Goal: Check status: Check status

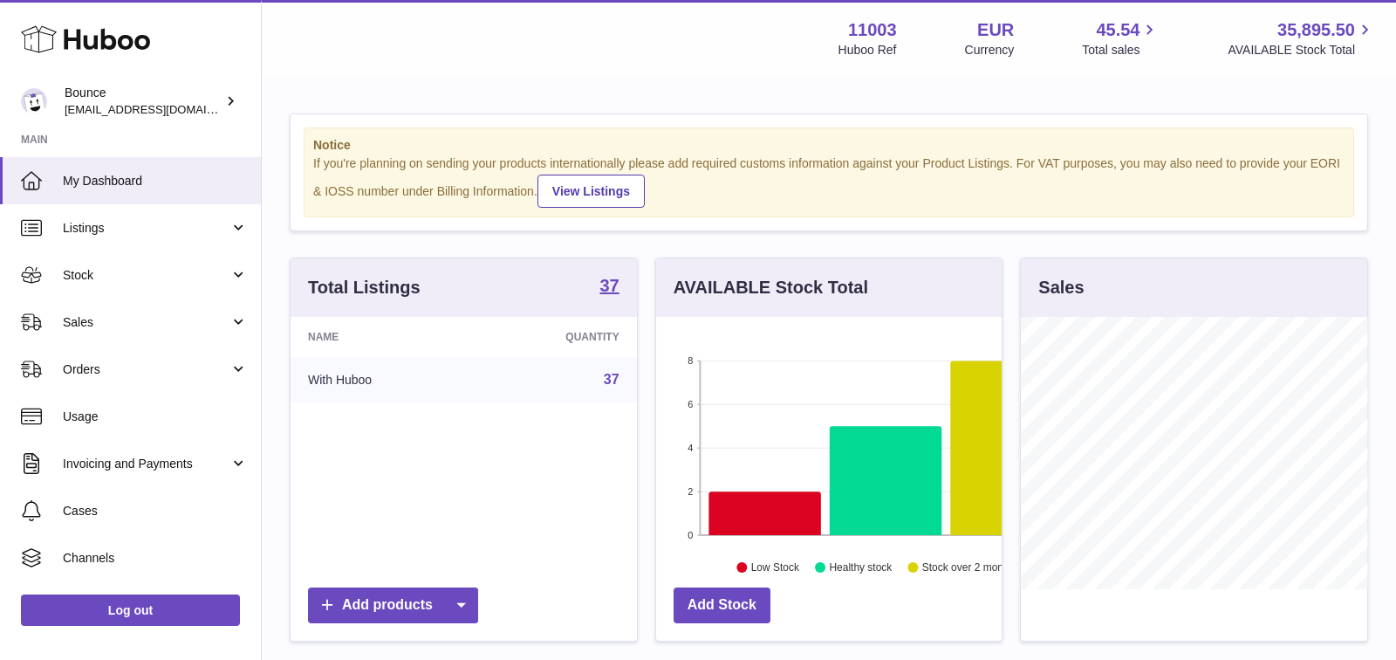
scroll to position [271, 346]
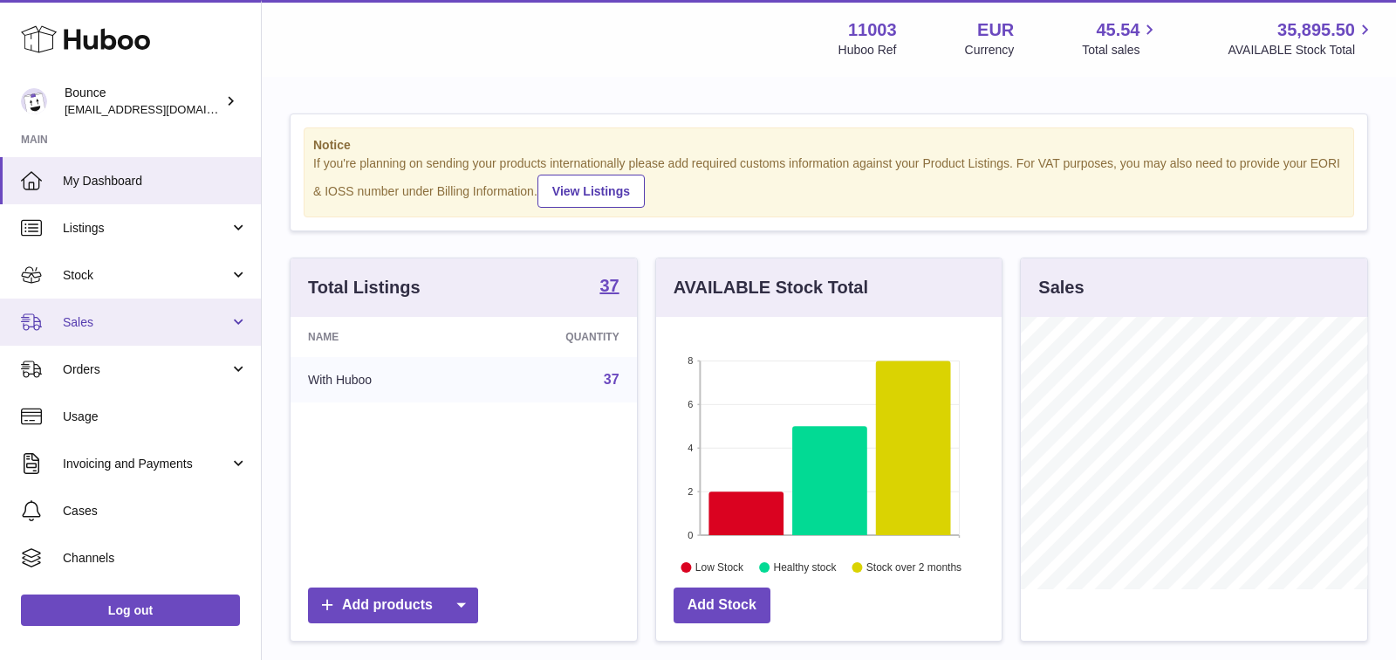
click at [153, 323] on span "Sales" at bounding box center [146, 322] width 167 height 17
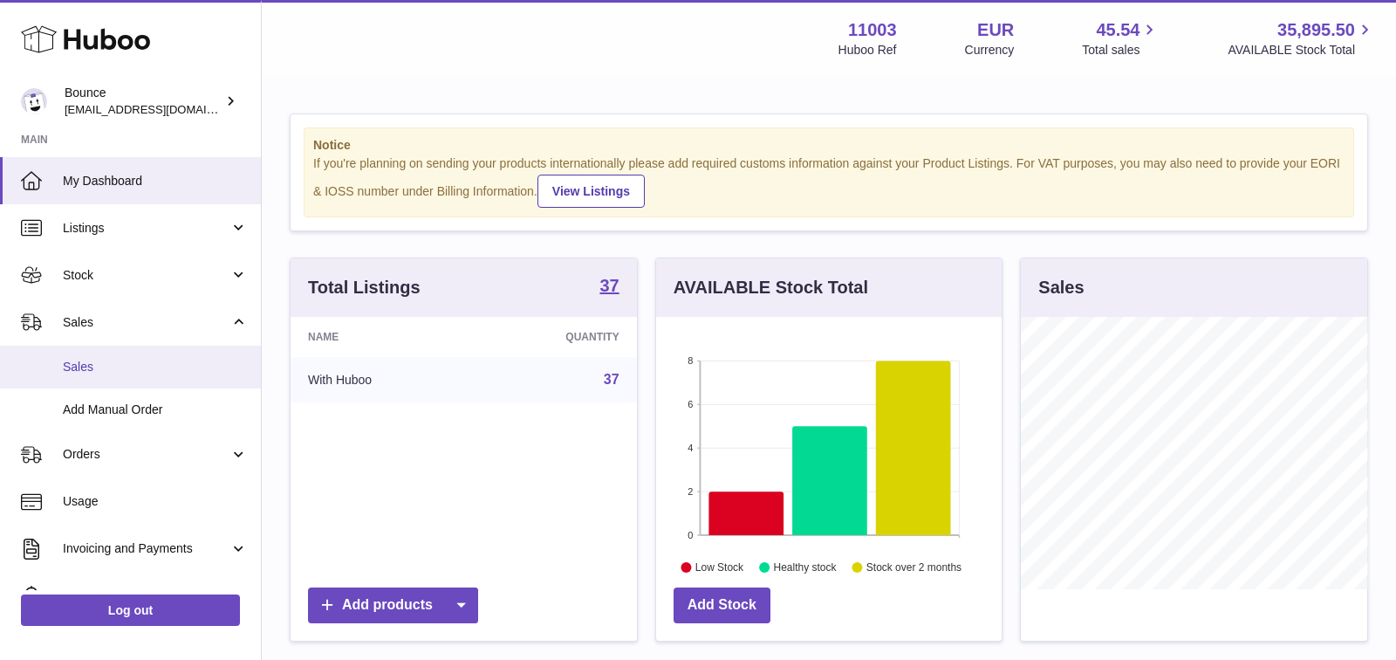
click at [93, 381] on link "Sales" at bounding box center [130, 367] width 261 height 43
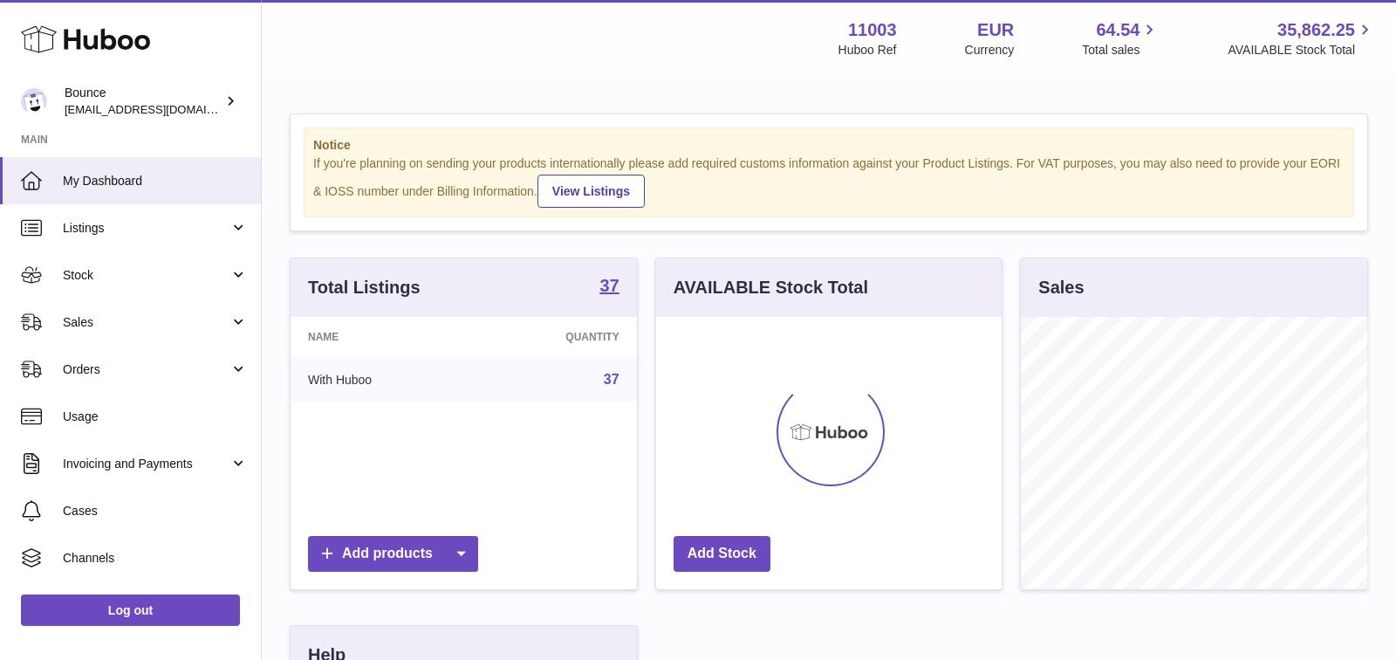
scroll to position [271, 346]
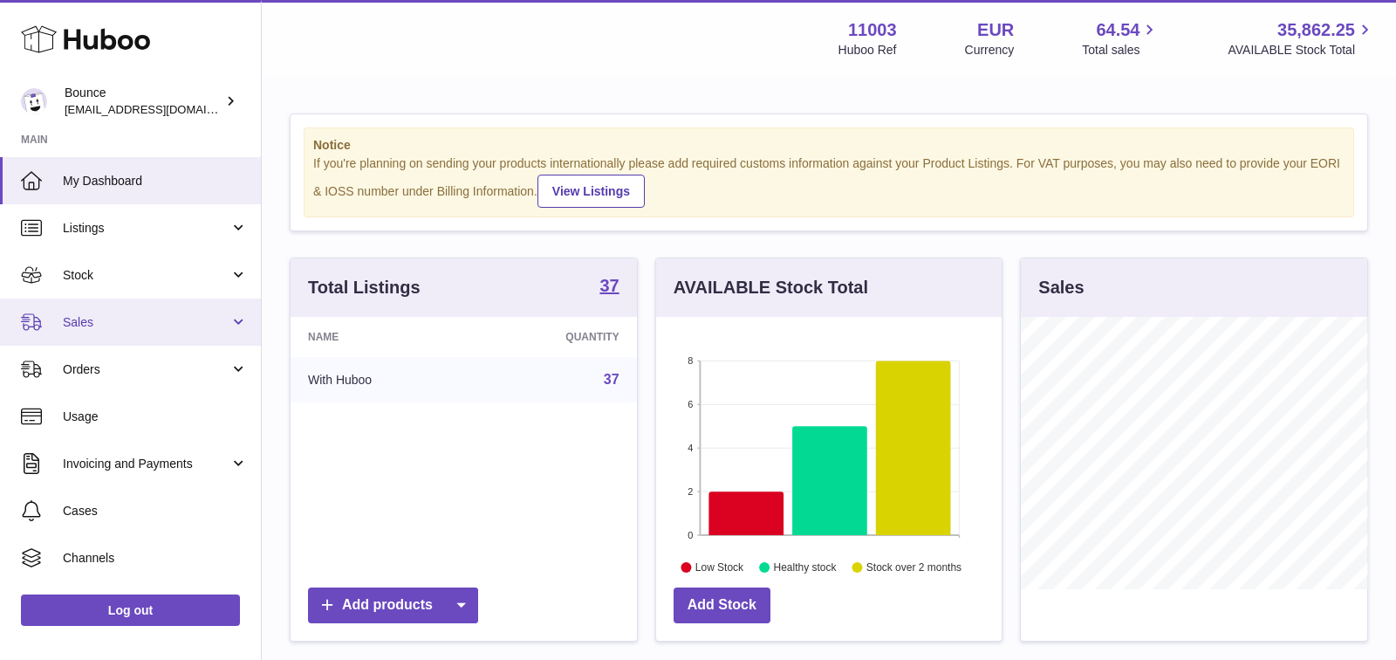
click at [120, 338] on link "Sales" at bounding box center [130, 321] width 261 height 47
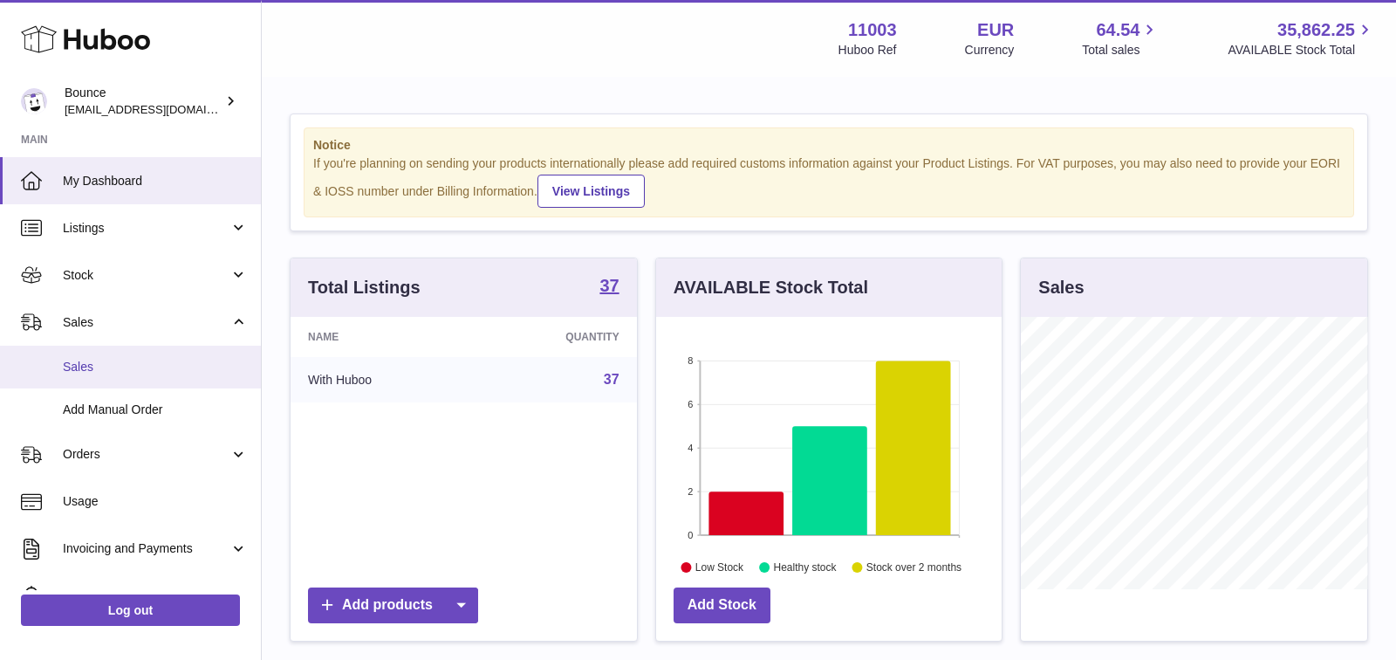
click at [88, 373] on span "Sales" at bounding box center [155, 367] width 185 height 17
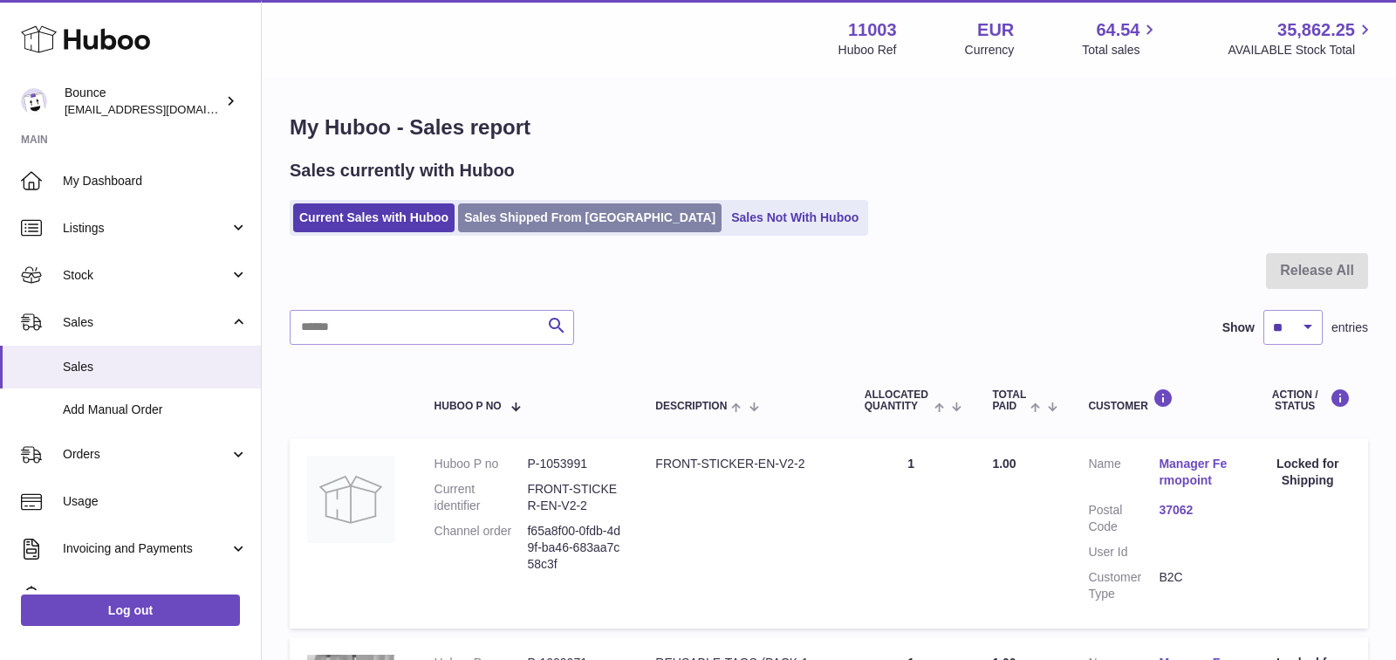
click at [550, 215] on link "Sales Shipped From Huboo" at bounding box center [589, 217] width 263 height 29
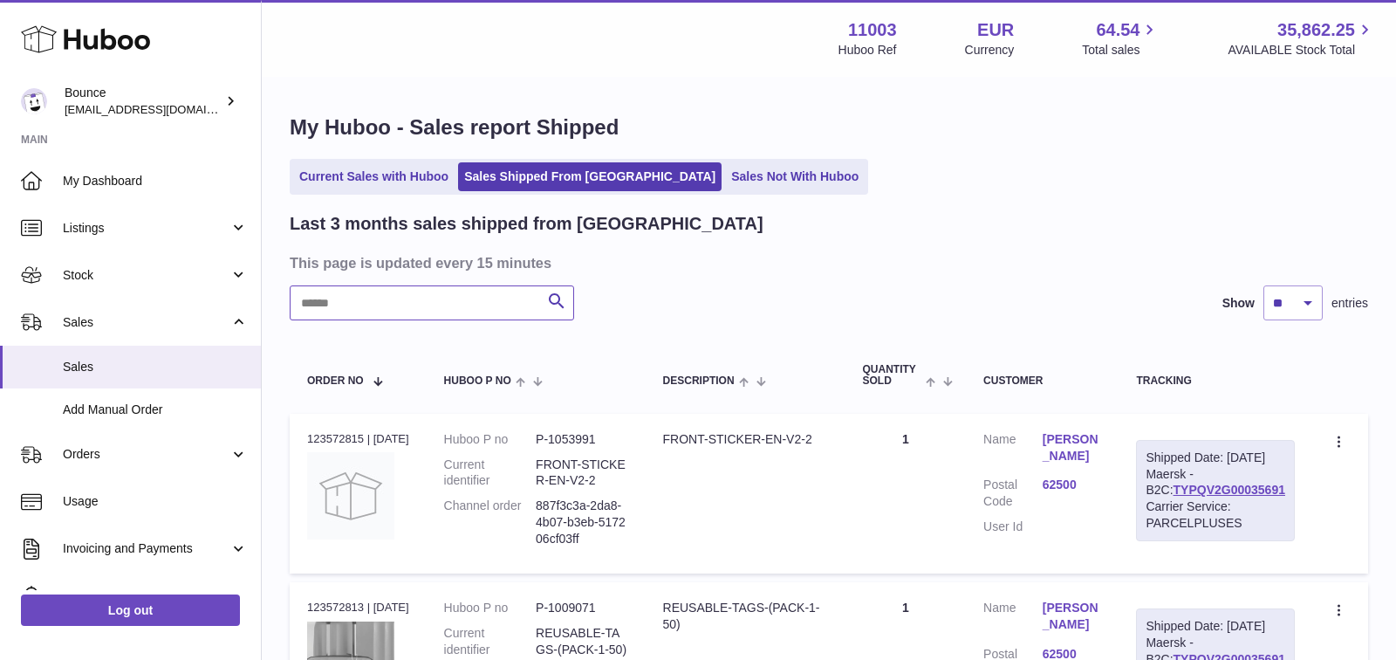
click at [455, 308] on input "text" at bounding box center [432, 302] width 284 height 35
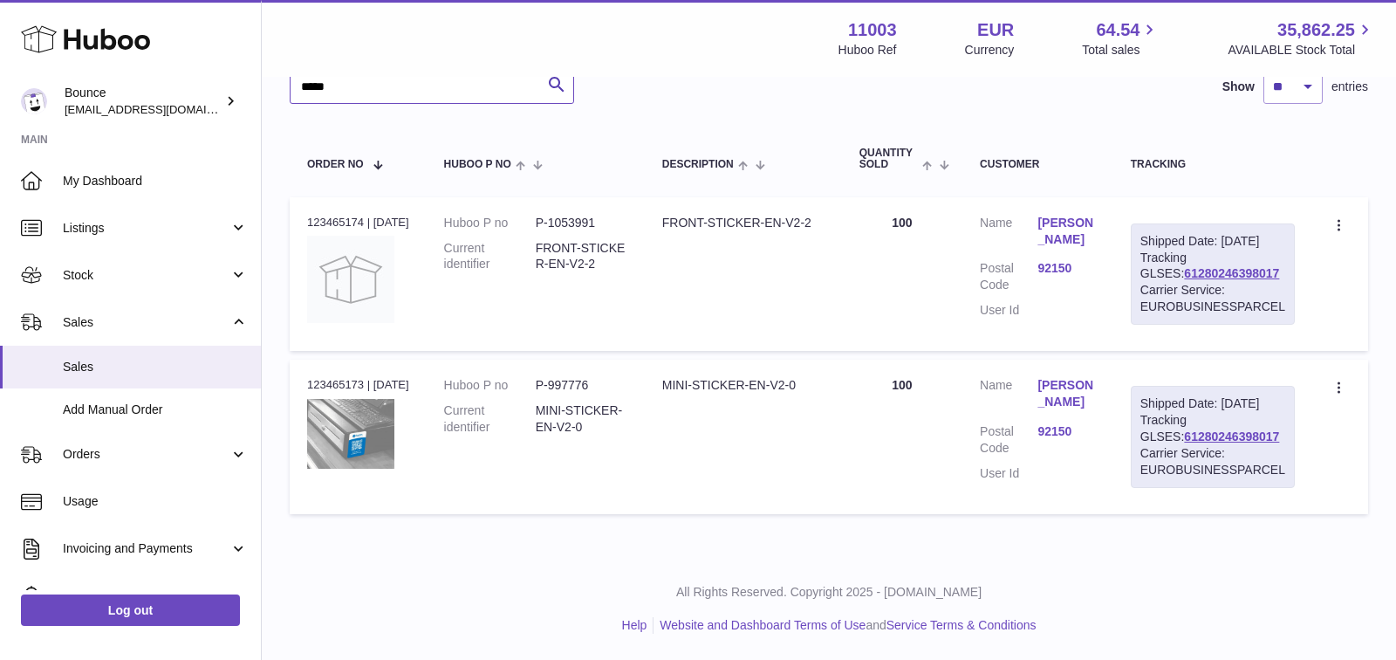
scroll to position [247, 0]
type input "*****"
click at [1184, 432] on link "61280246398017" at bounding box center [1231, 436] width 95 height 14
